Goal: Use online tool/utility

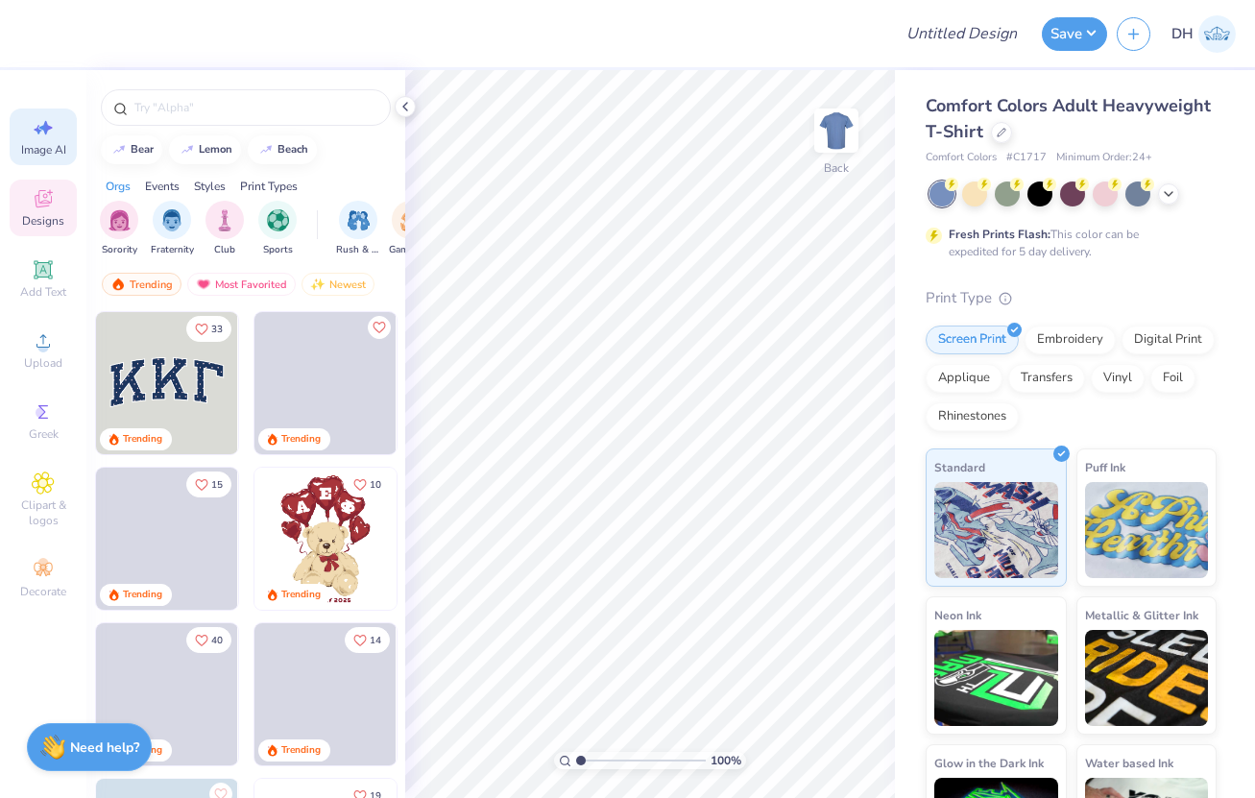
click at [36, 138] on icon at bounding box center [43, 127] width 23 height 23
select select "4"
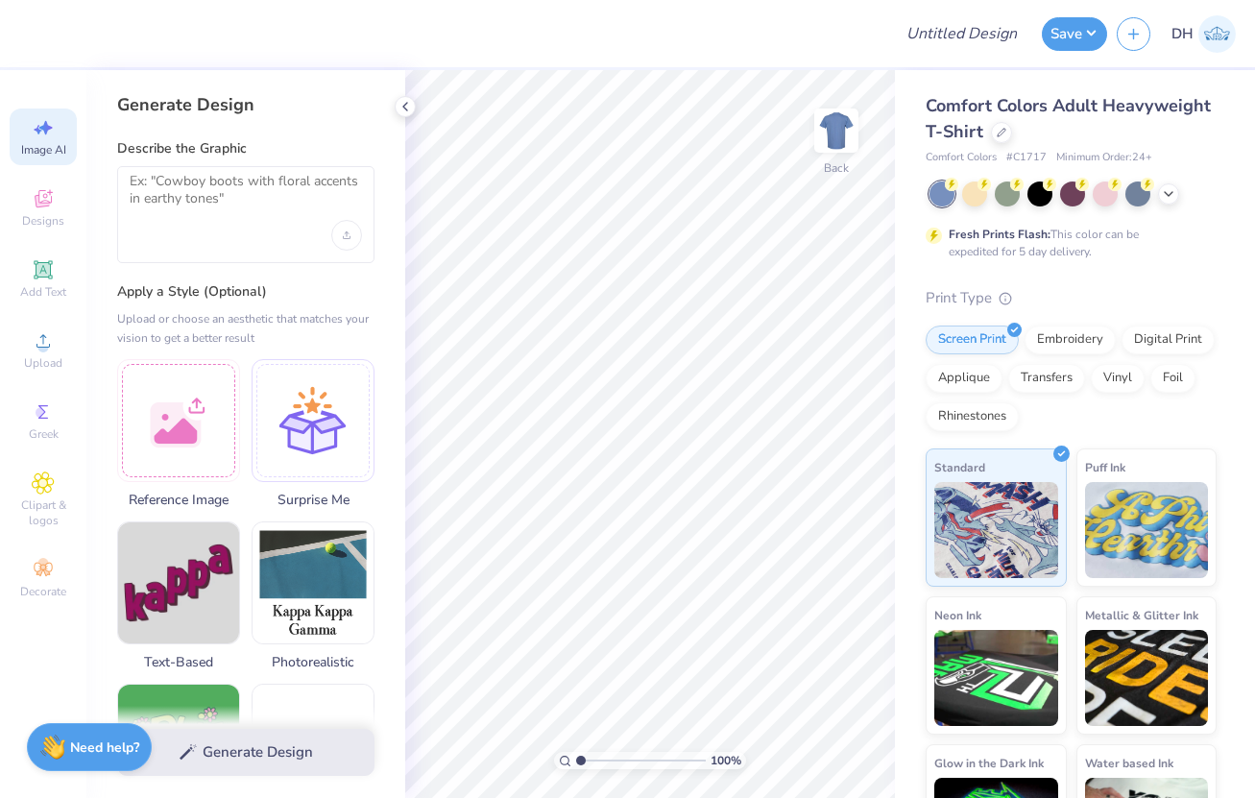
click at [328, 235] on div at bounding box center [245, 214] width 257 height 97
click at [338, 231] on div "Upload image" at bounding box center [346, 235] width 31 height 31
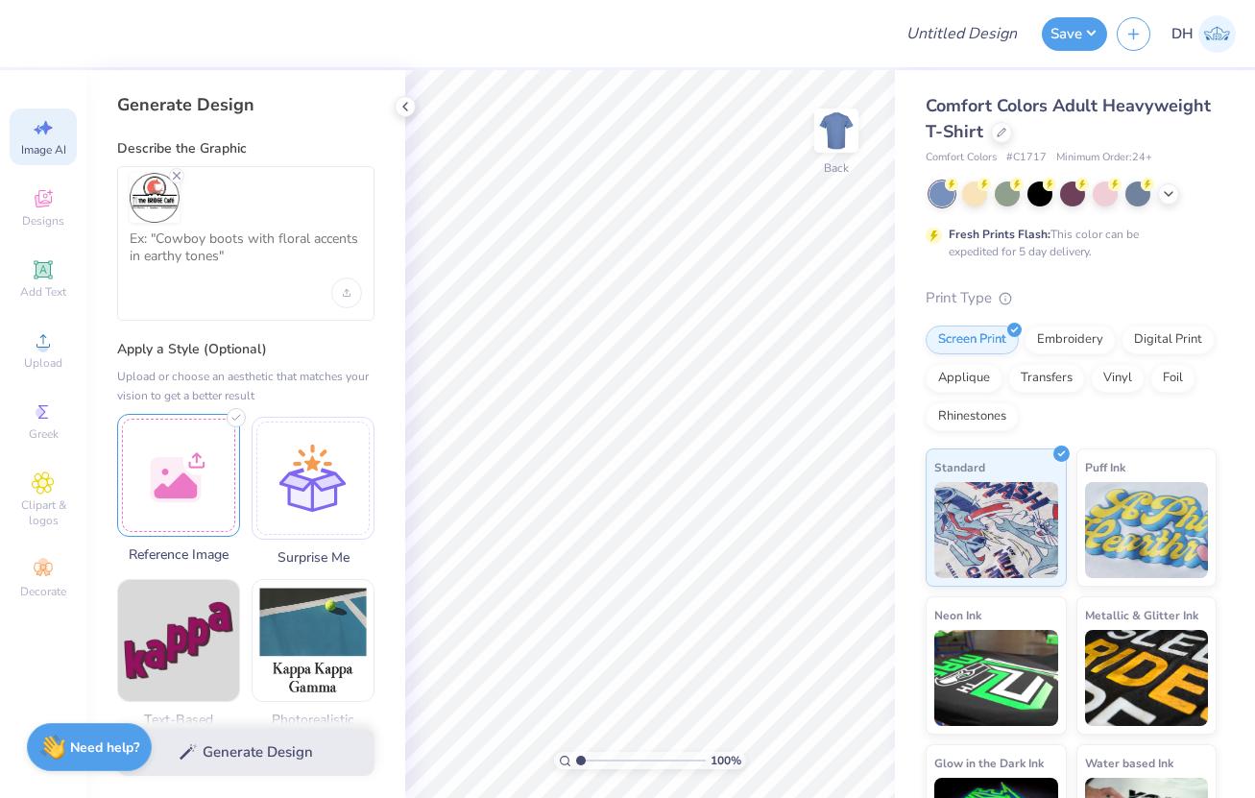
click at [234, 478] on div at bounding box center [178, 475] width 123 height 123
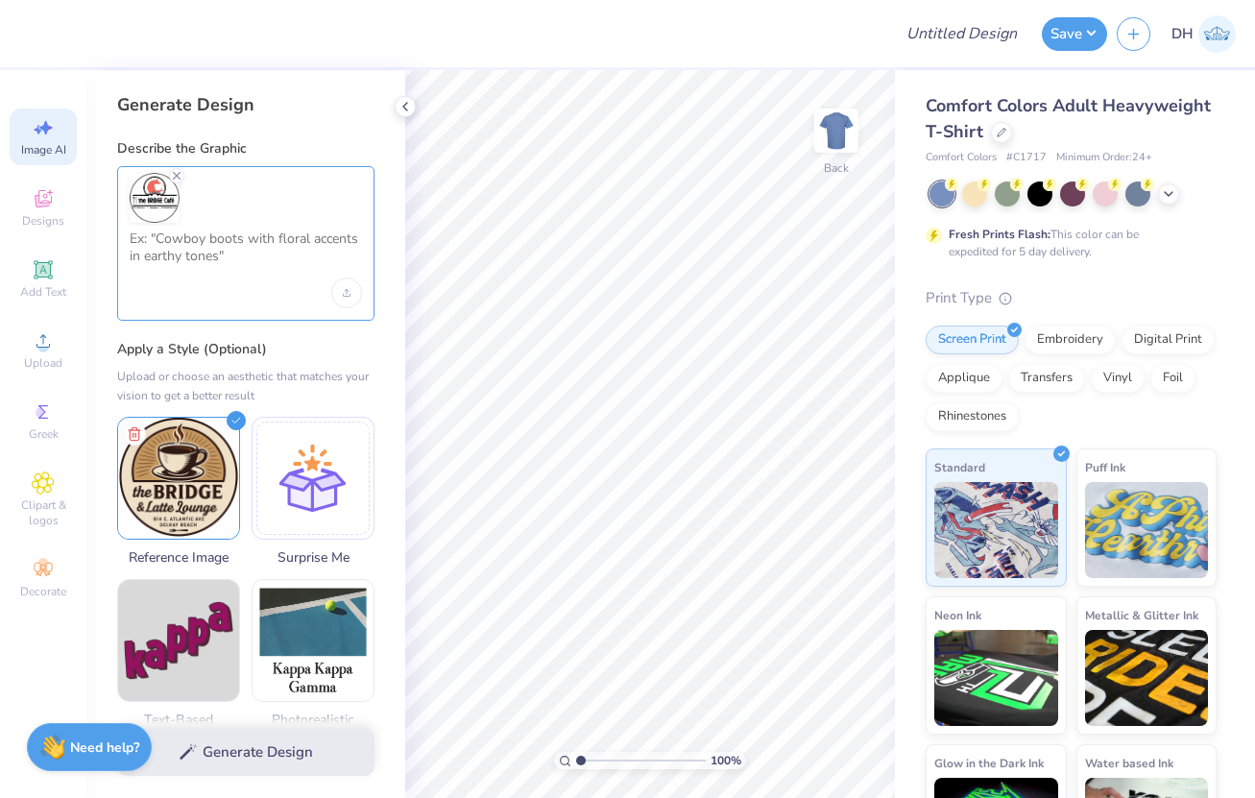
click at [201, 277] on textarea at bounding box center [246, 255] width 232 height 48
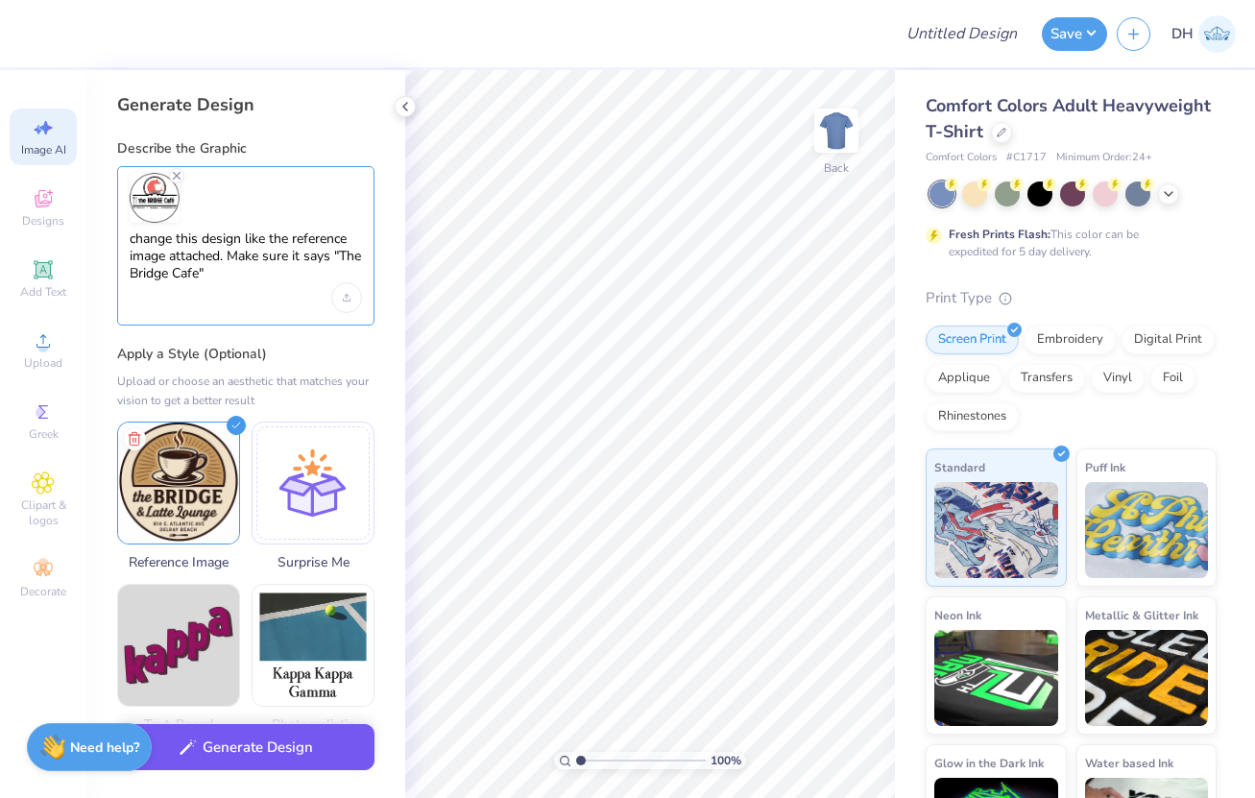
type textarea "change this design like the reference image attached. Make sure it says "The Br…"
click at [278, 742] on button "Generate Design" at bounding box center [245, 747] width 257 height 47
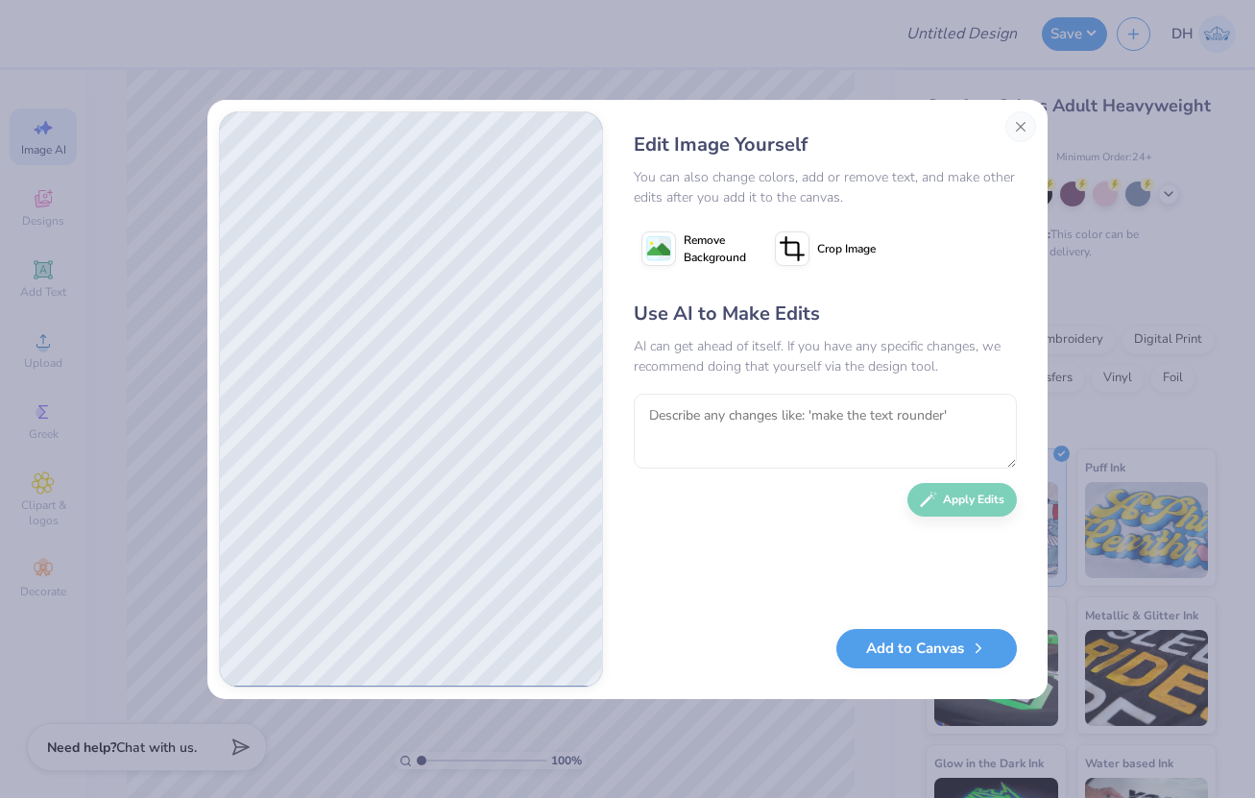
click at [793, 369] on div "AI can get ahead of itself. If you have any specific changes, we recommend doin…" at bounding box center [825, 356] width 383 height 40
click at [778, 423] on textarea at bounding box center [825, 431] width 383 height 75
paste textarea "[STREET_ADDRESS]"
click at [653, 413] on textarea "[STREET_ADDRESS]" at bounding box center [825, 431] width 383 height 75
click at [810, 415] on textarea "Add in [STREET_ADDRESS]" at bounding box center [825, 431] width 383 height 75
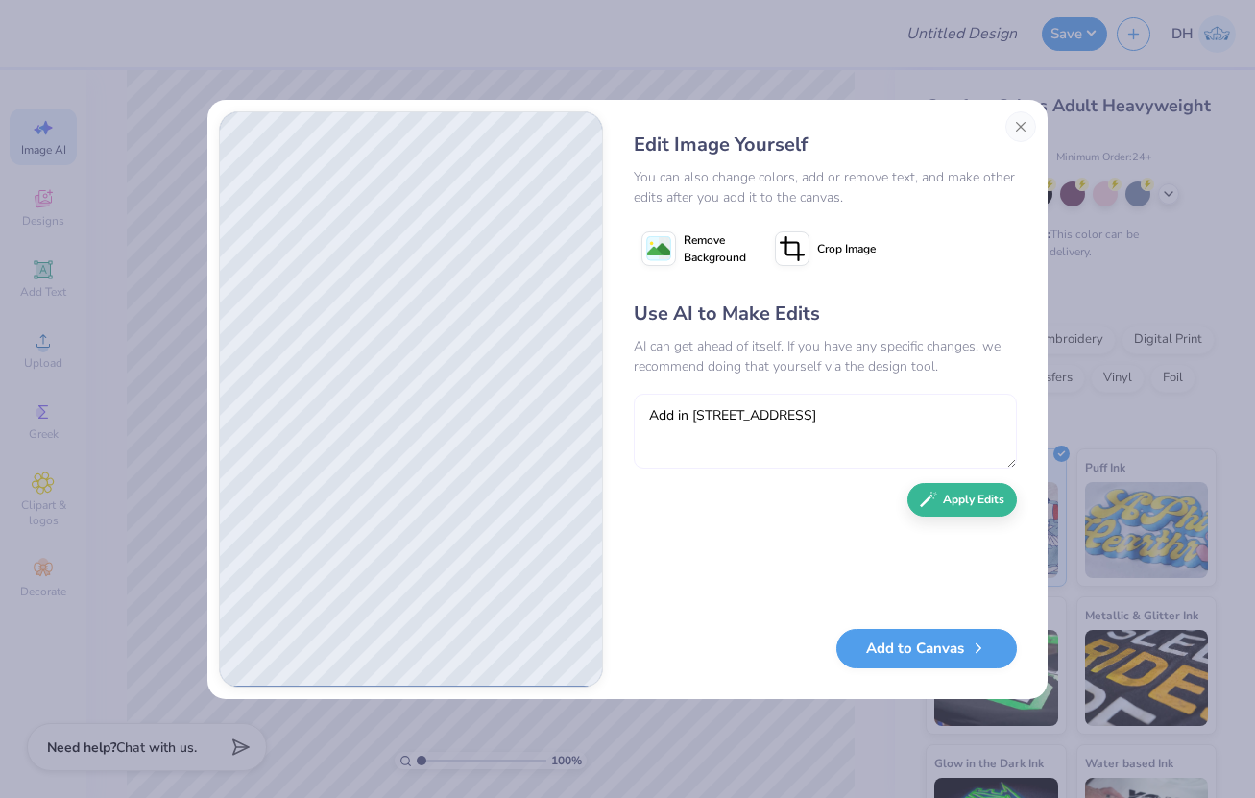
click at [907, 407] on textarea "Add in [STREET_ADDRESS]" at bounding box center [825, 431] width 383 height 75
type textarea "Add in [STREET_ADDRESS] somewhere"
click at [954, 504] on button "Apply Edits" at bounding box center [963, 495] width 110 height 34
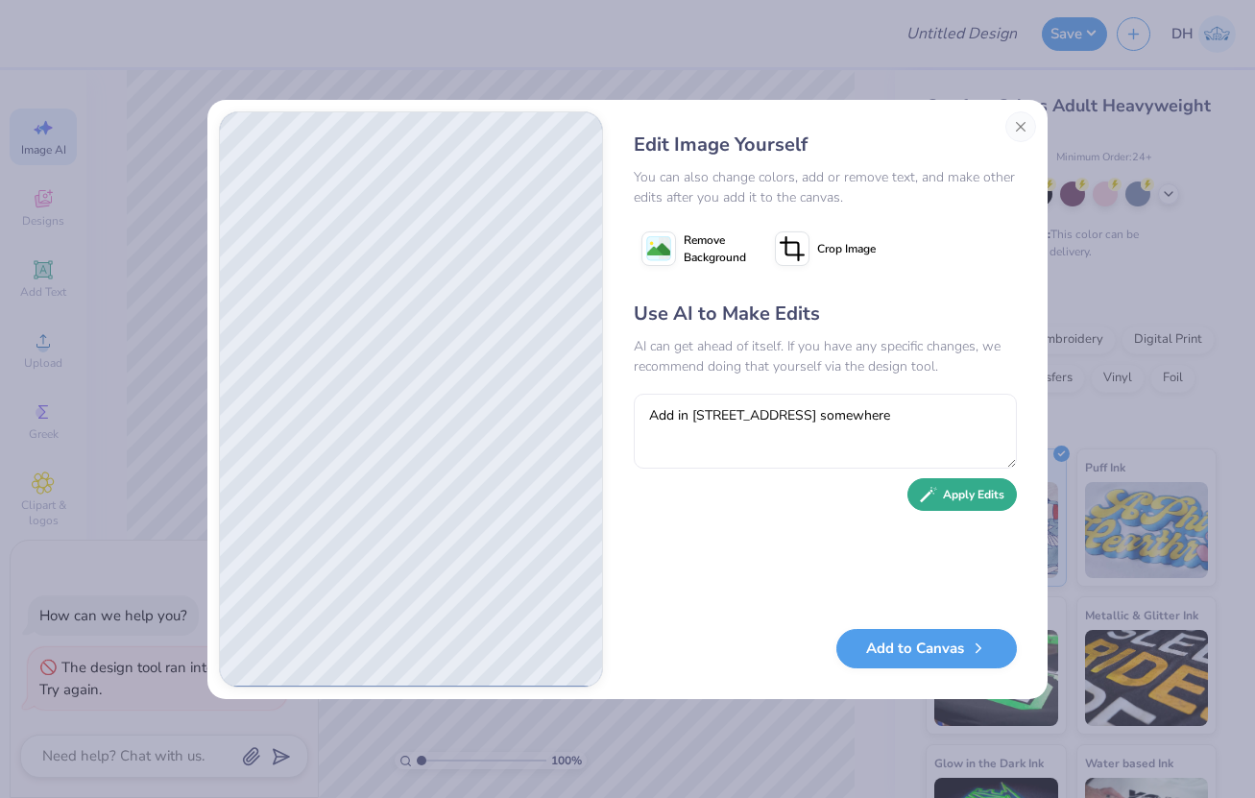
click at [949, 499] on button "Apply Edits" at bounding box center [963, 495] width 110 height 34
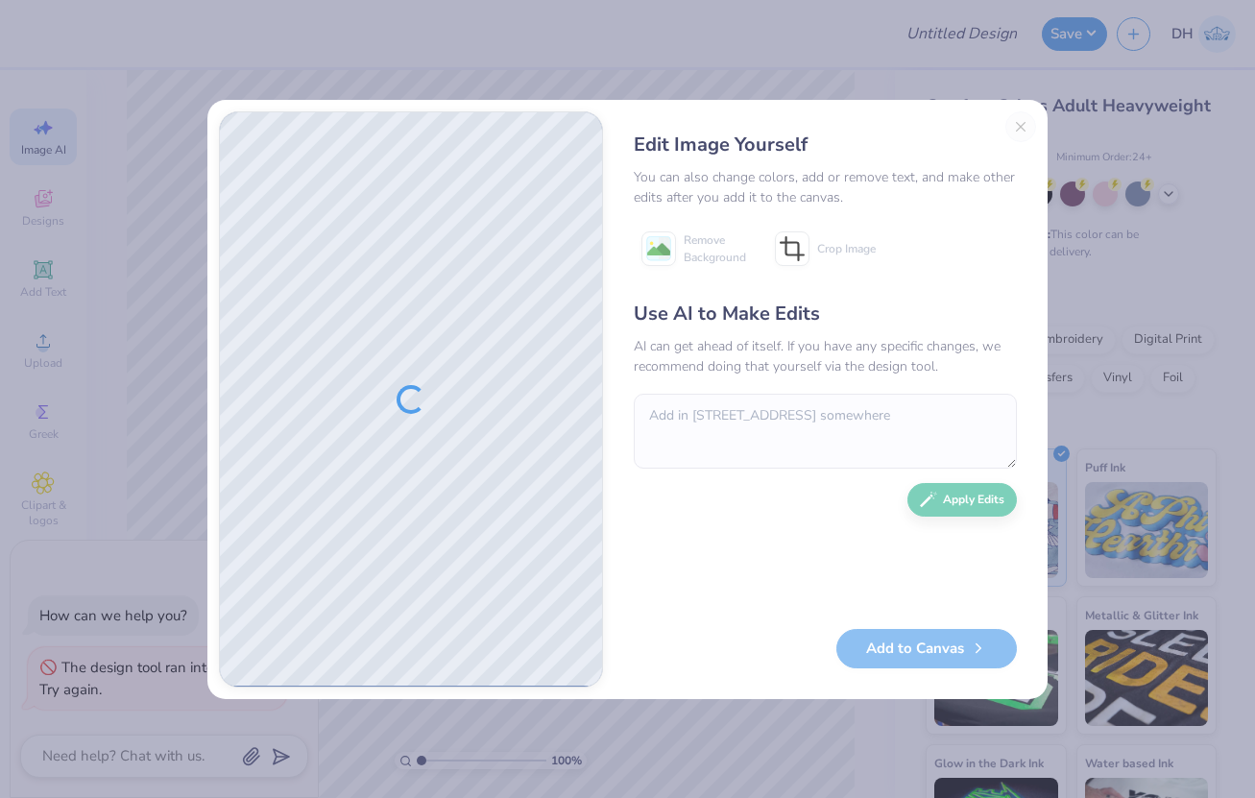
type textarea "x"
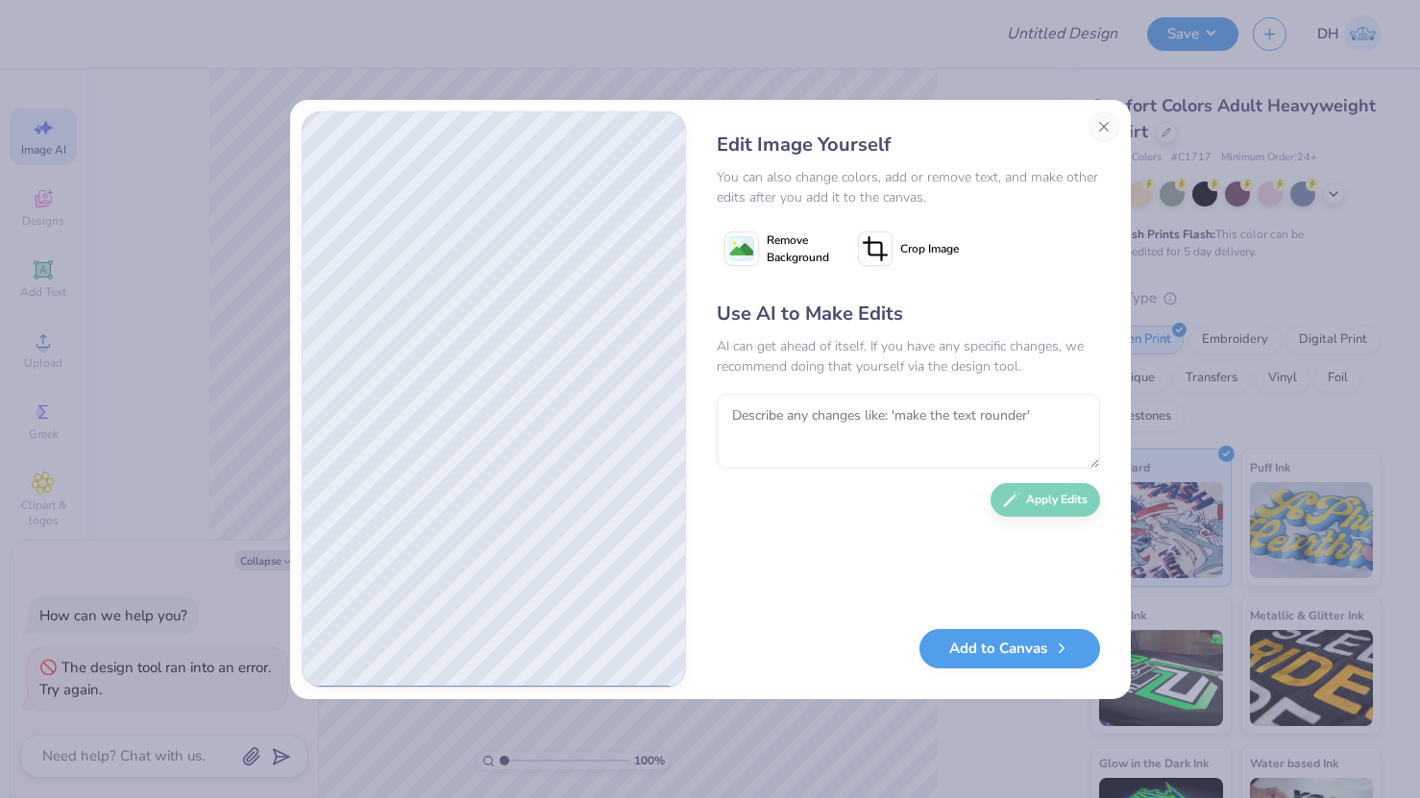
type textarea "x"
